Goal: Task Accomplishment & Management: Use online tool/utility

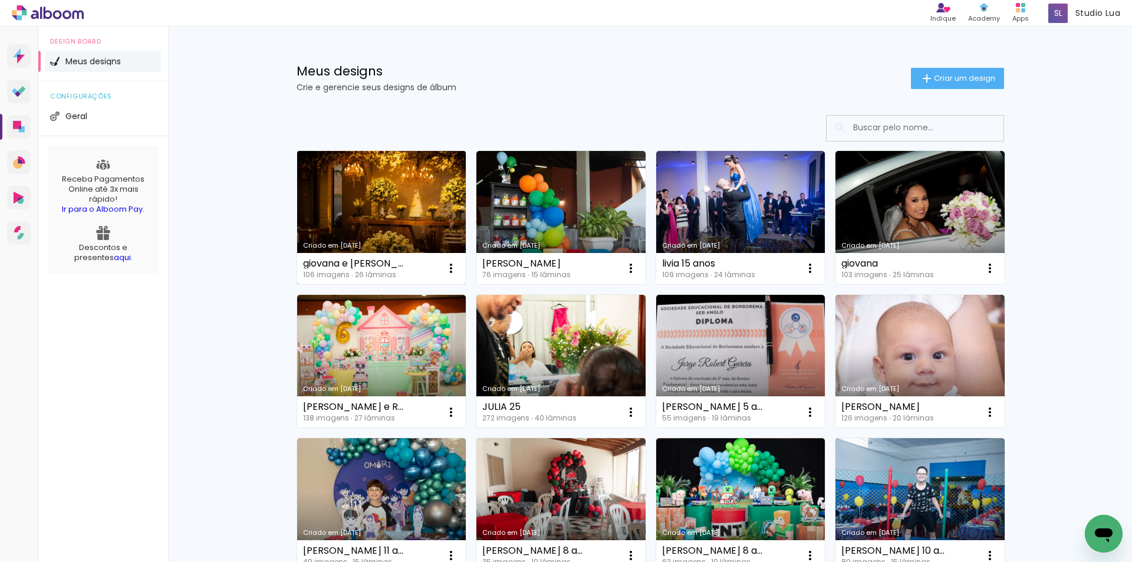
click at [396, 202] on link "Criado em [DATE]" at bounding box center [381, 217] width 169 height 133
